Goal: Communication & Community: Answer question/provide support

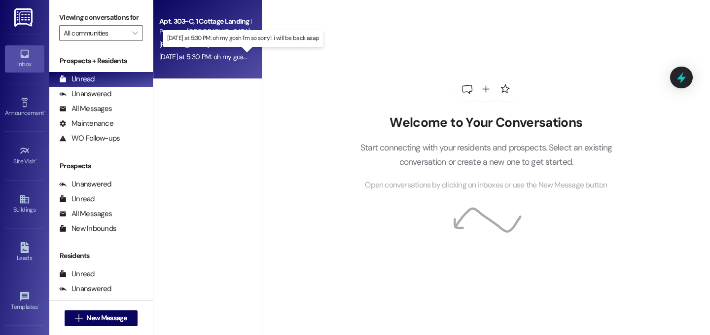
click at [216, 56] on div "Yesterday at 5:30 PM: oh my gosh I'm so sorry!! i will be back asap Yesterday a…" at bounding box center [248, 56] width 178 height 9
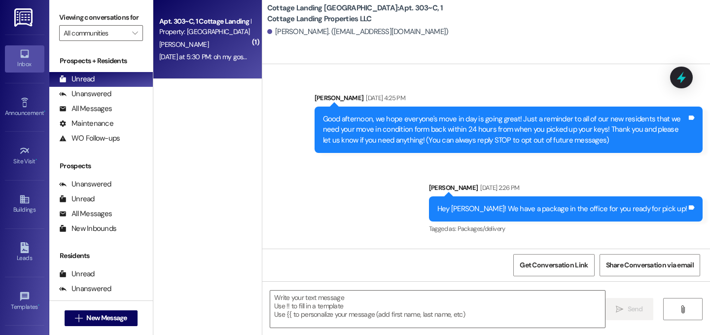
click at [216, 57] on div "Yesterday at 5:30 PM: oh my gosh I'm so sorry!! i will be back asap Yesterday a…" at bounding box center [248, 56] width 178 height 9
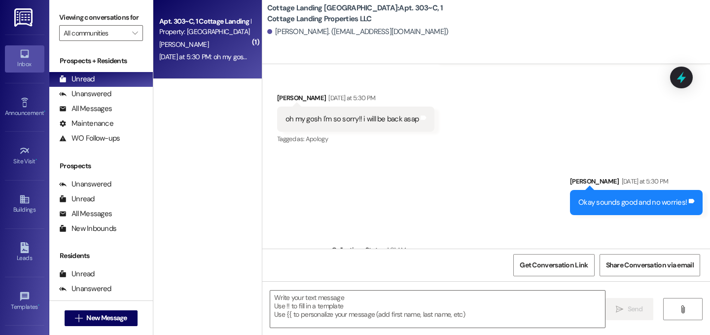
scroll to position [872, 0]
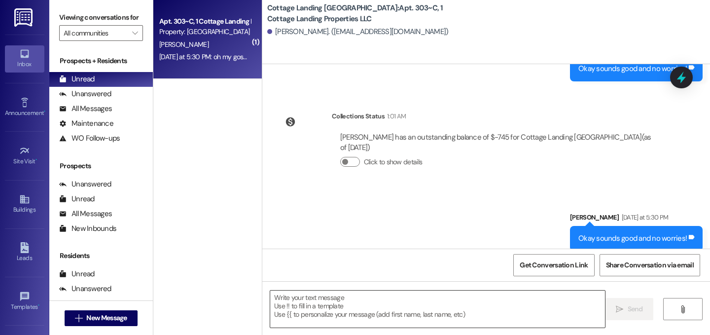
click at [366, 309] on textarea at bounding box center [437, 308] width 335 height 37
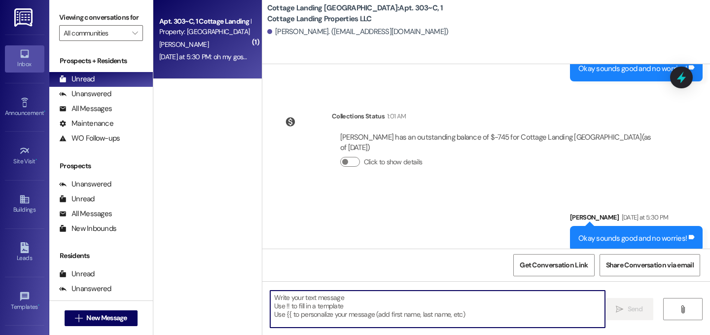
click at [366, 309] on textarea at bounding box center [437, 308] width 335 height 37
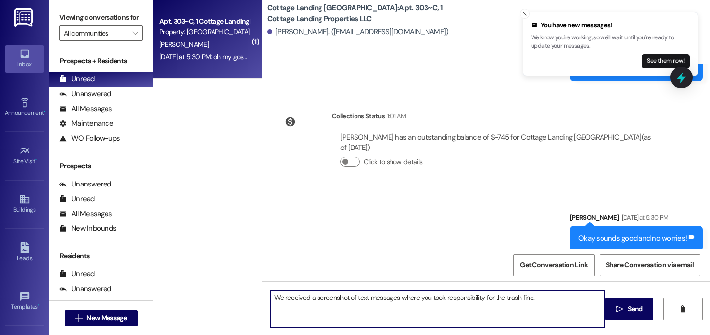
drag, startPoint x: 271, startPoint y: 295, endPoint x: 286, endPoint y: 297, distance: 15.4
click at [271, 295] on textarea "We received a screenshot of text messages where you took responsibility for the…" at bounding box center [437, 308] width 335 height 37
click at [578, 301] on textarea "Hey Carmen, we received a screenshot of text messages where you took responsibi…" at bounding box center [437, 308] width 335 height 37
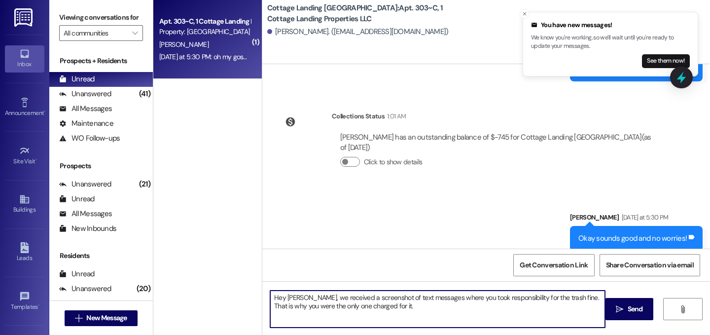
type textarea "Hey Carmen, we received a screenshot of text messages where you took responsibi…"
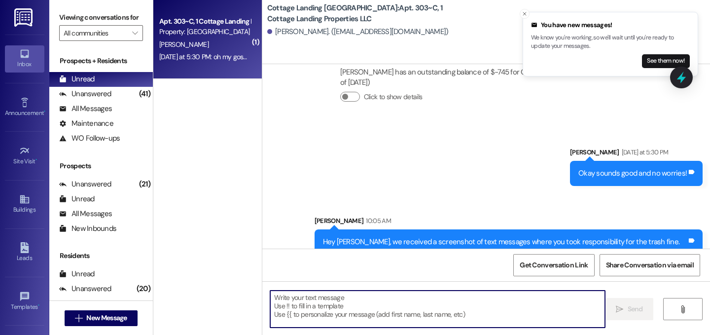
scroll to position [942, 0]
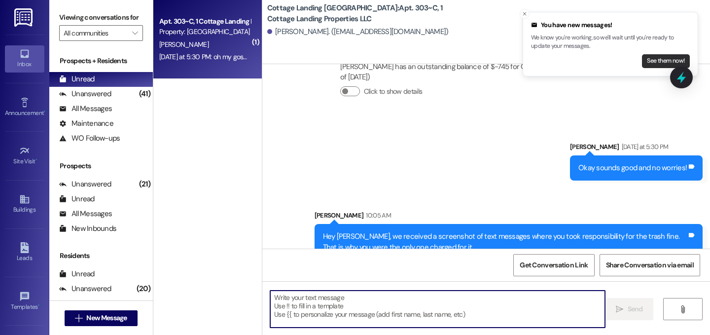
click at [656, 58] on button "See them now!" at bounding box center [666, 61] width 48 height 14
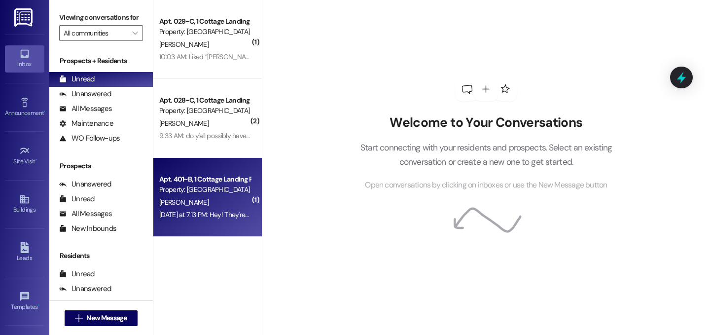
click at [234, 223] on div "Apt. 401~B, 1 Cottage Landing Properties LLC Property: [GEOGRAPHIC_DATA] [GEOGR…" at bounding box center [207, 197] width 108 height 79
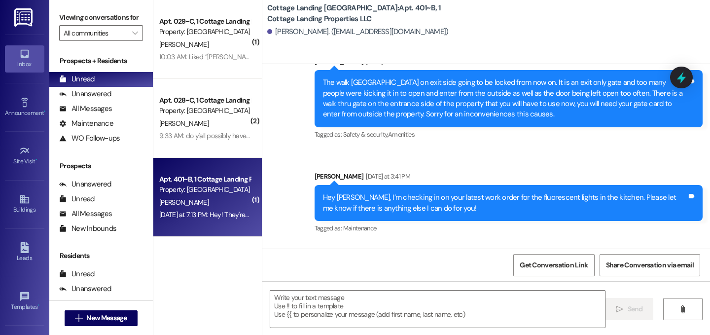
scroll to position [1445, 0]
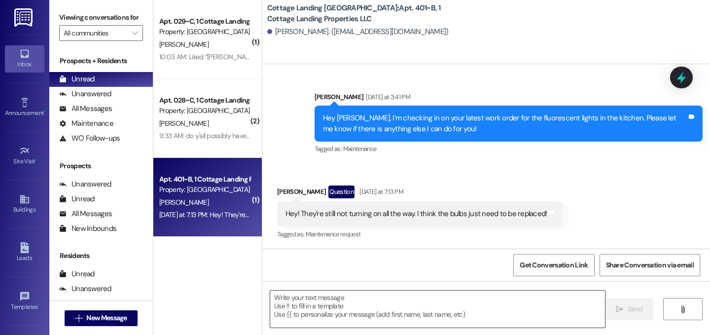
click at [350, 307] on textarea at bounding box center [437, 308] width 335 height 37
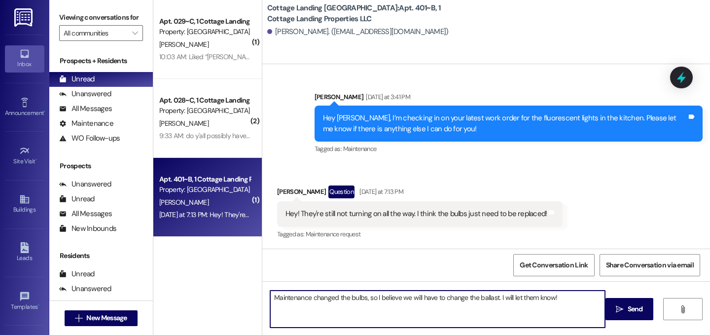
type textarea "Maintenance changed the bulbs, so I believe we will have to change the ballast.…"
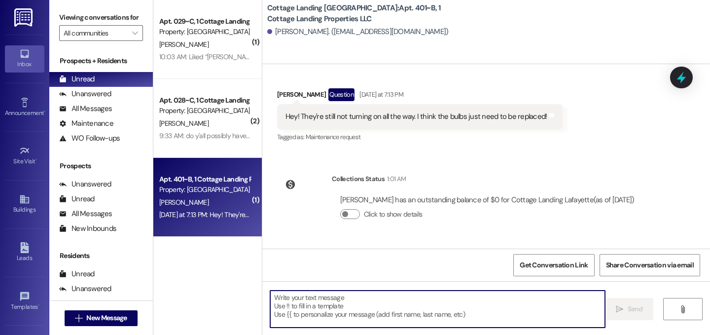
scroll to position [1605, 0]
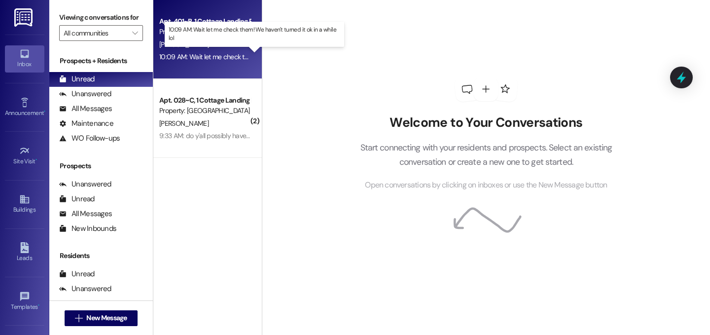
click at [207, 56] on div "10:09 AM: Wait let me check them! We haven't turned it ok in a while lol 10:09 …" at bounding box center [260, 56] width 202 height 9
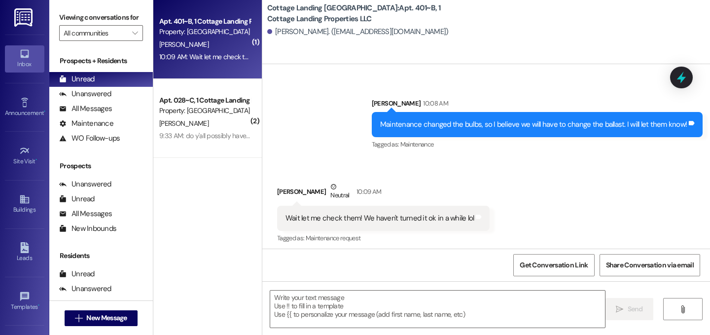
scroll to position [1782, 0]
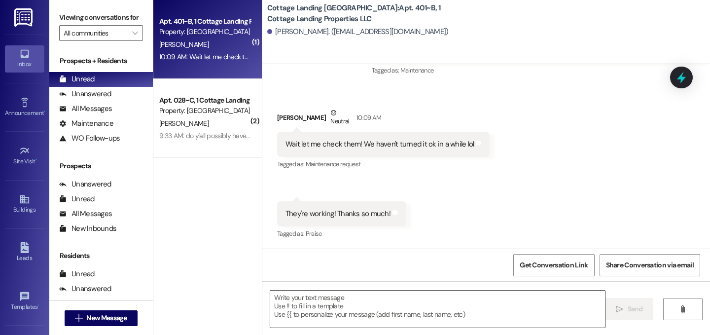
click at [375, 296] on textarea at bounding box center [437, 308] width 335 height 37
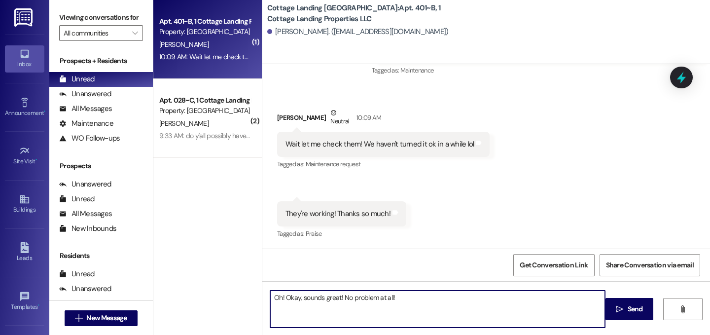
type textarea "Oh! Okay, sounds great! No problem at all!"
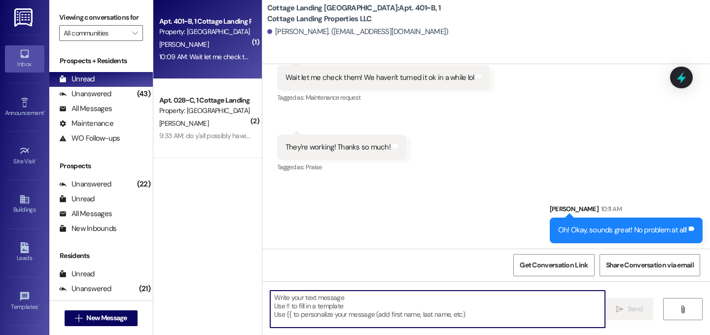
scroll to position [1851, 0]
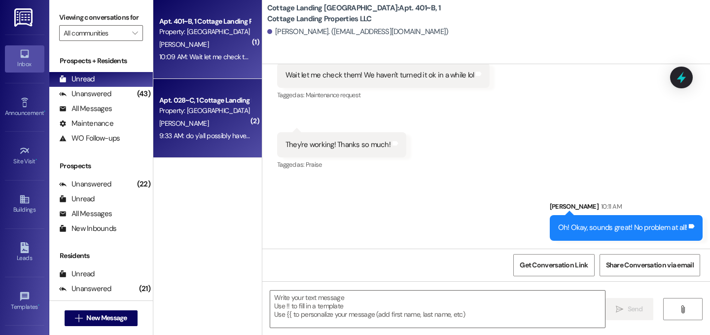
click at [231, 136] on div "9:33 AM: do y'all possibly have a code that will work 9:33 AM: do y'all possibl…" at bounding box center [232, 135] width 147 height 9
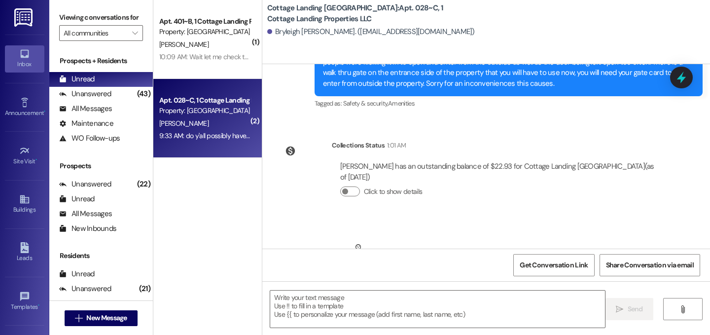
scroll to position [25934, 0]
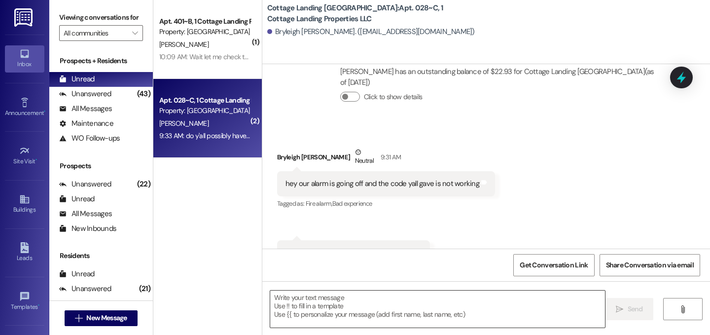
click at [430, 317] on textarea at bounding box center [437, 308] width 335 height 37
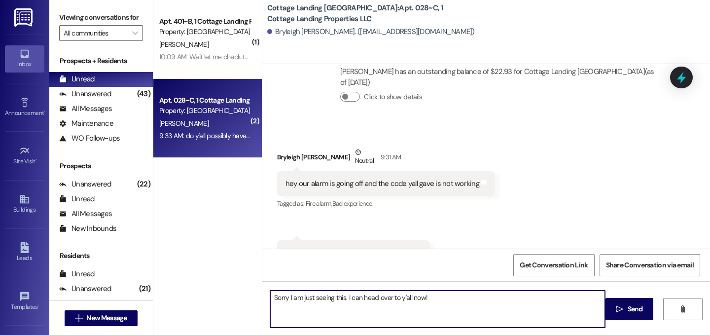
type textarea "Sorry I am just seeing this. I can head over to y'all now!"
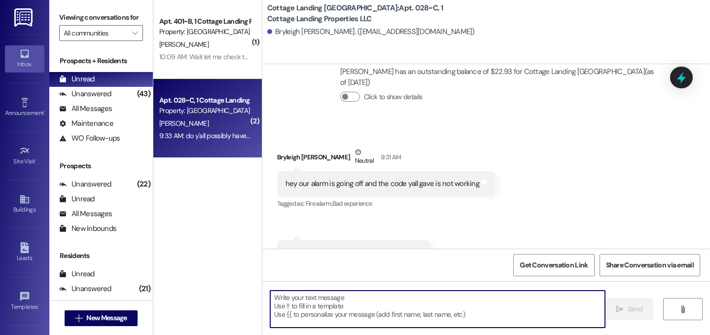
scroll to position [25934, 0]
